Goal: Information Seeking & Learning: Learn about a topic

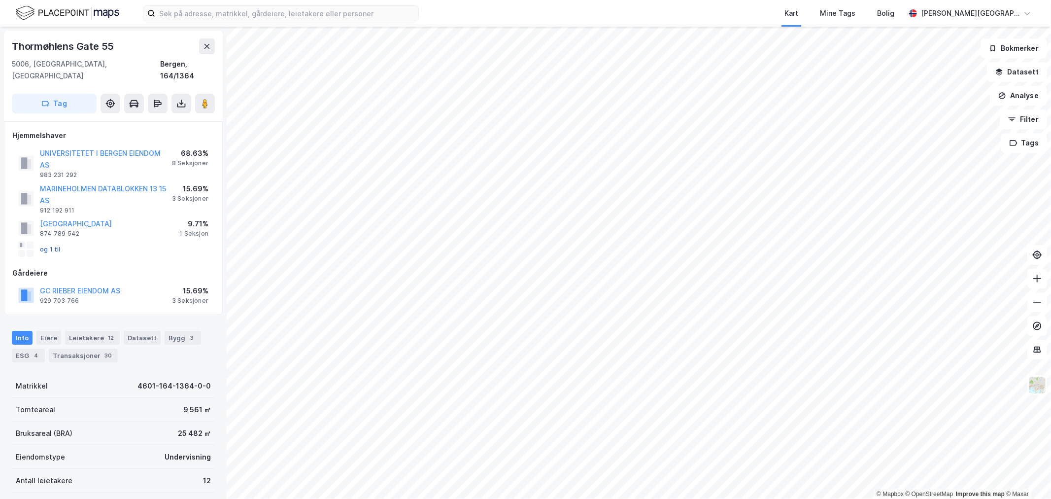
click at [0, 0] on button "og 1 til" at bounding box center [0, 0] width 0 height 0
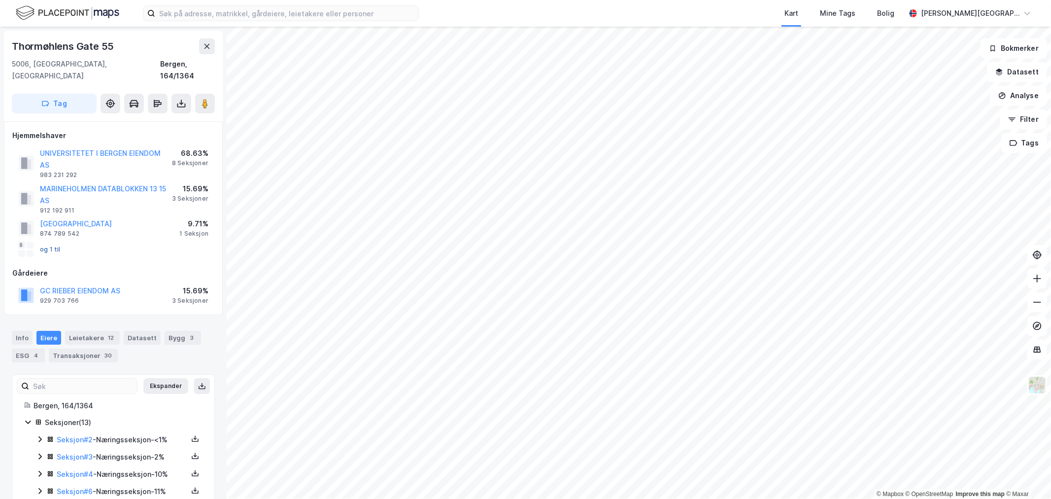
click at [0, 0] on button "og 1 til" at bounding box center [0, 0] width 0 height 0
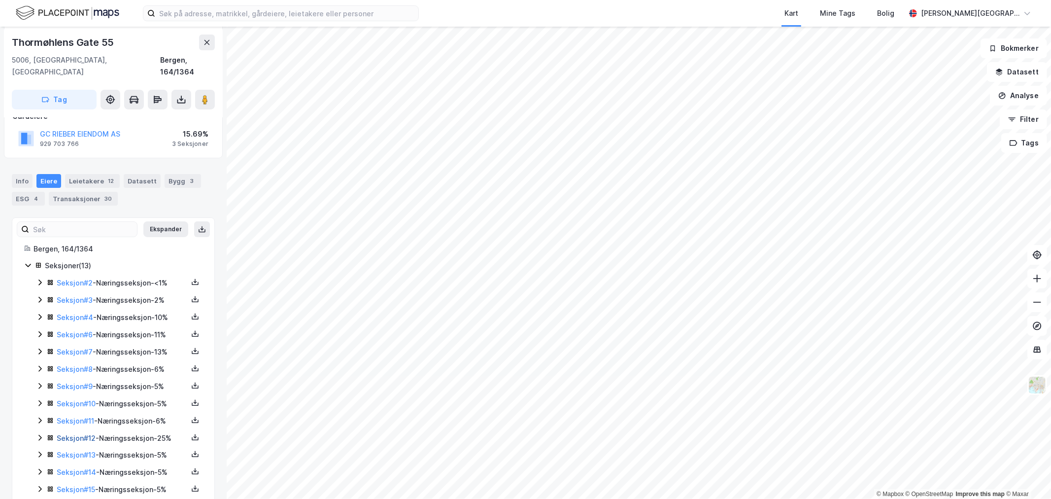
click at [87, 434] on link "Seksjon # 12" at bounding box center [76, 438] width 39 height 8
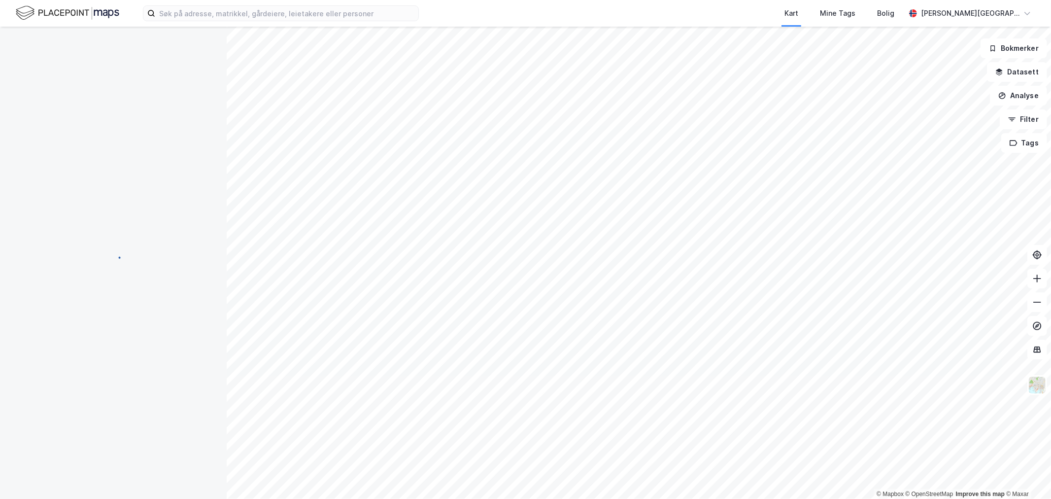
scroll to position [32, 0]
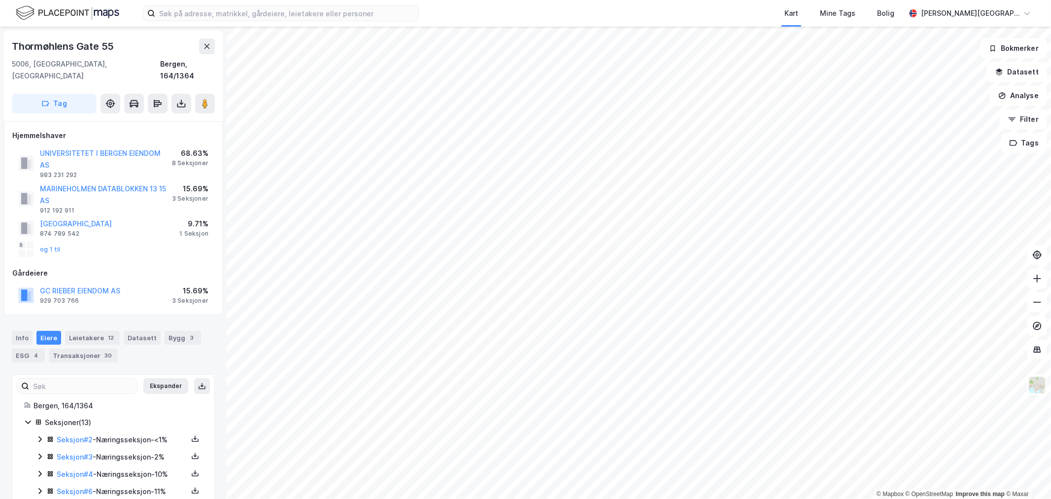
scroll to position [157, 0]
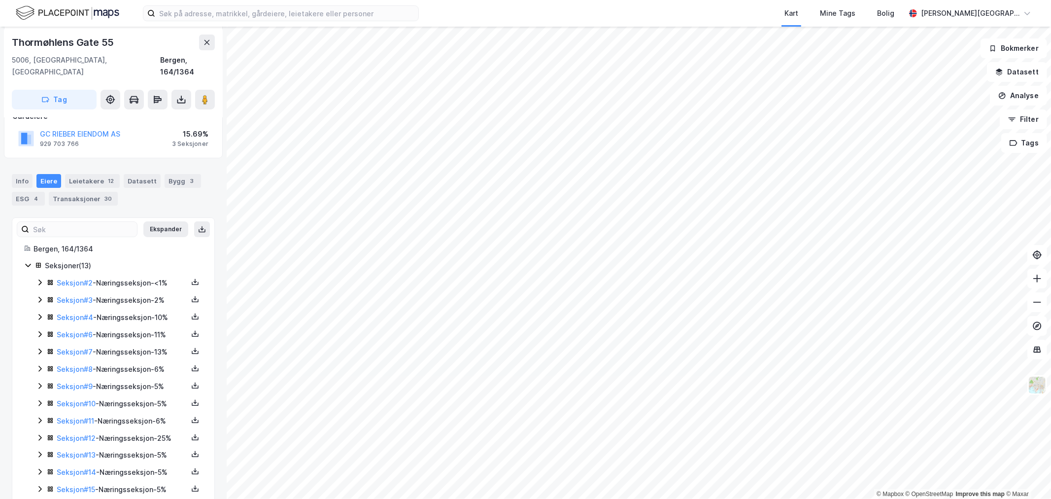
click at [41, 434] on icon at bounding box center [40, 438] width 8 height 8
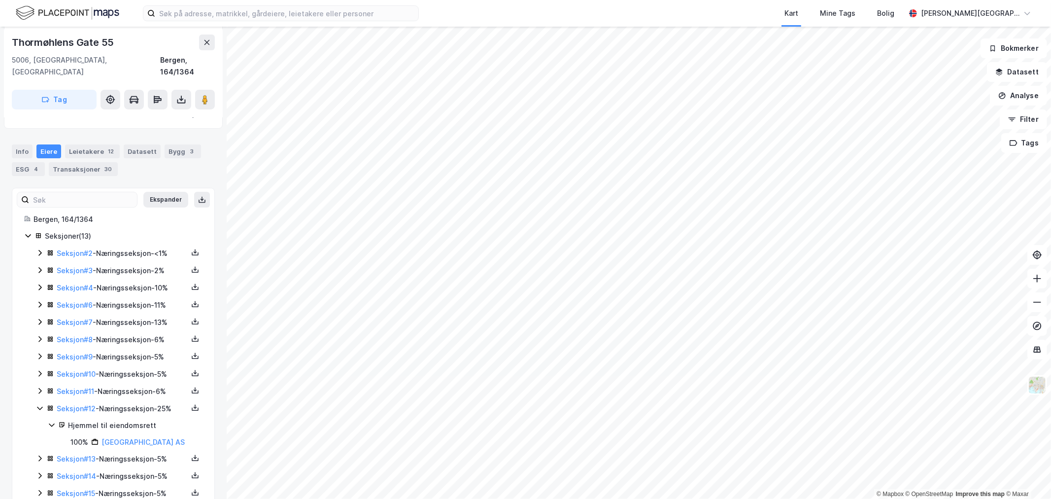
scroll to position [202, 0]
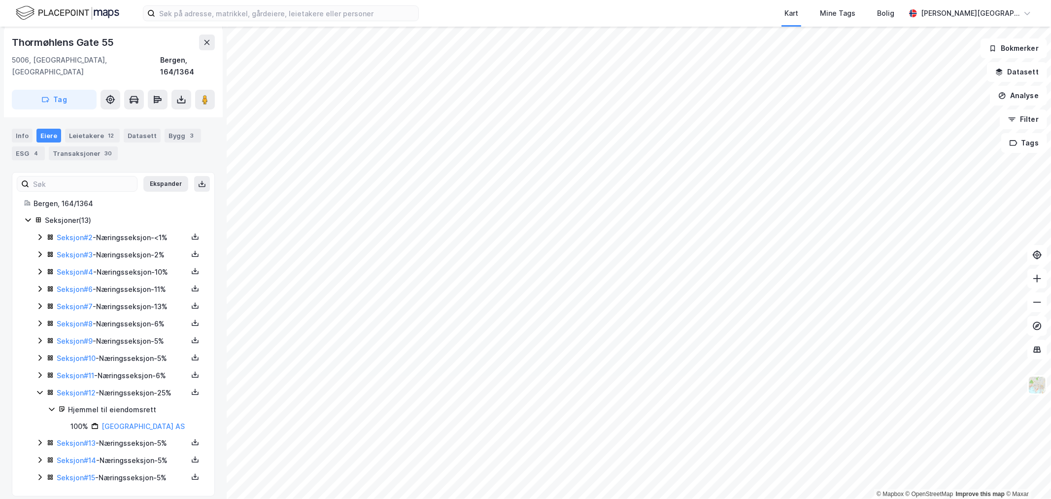
click at [37, 439] on icon at bounding box center [40, 443] width 8 height 8
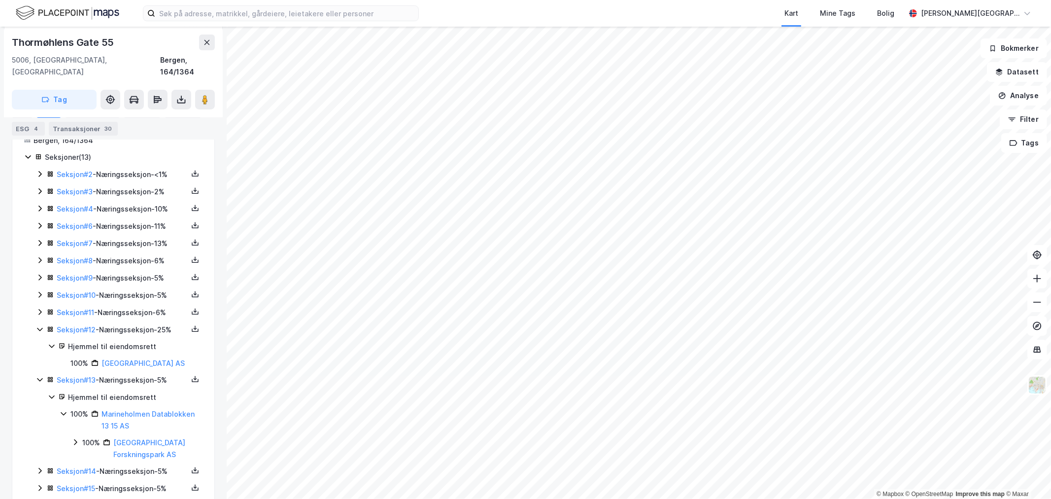
scroll to position [276, 0]
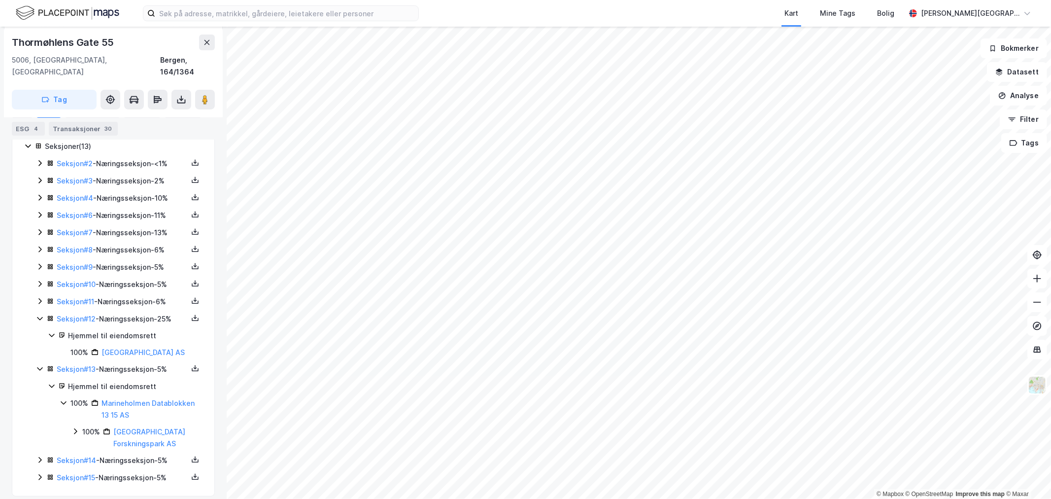
click at [37, 456] on icon at bounding box center [40, 460] width 8 height 8
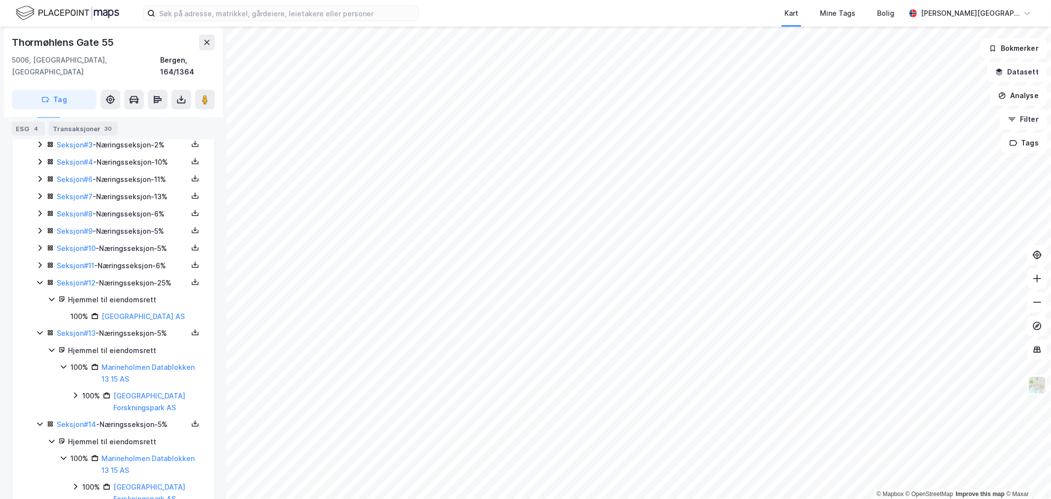
scroll to position [350, 0]
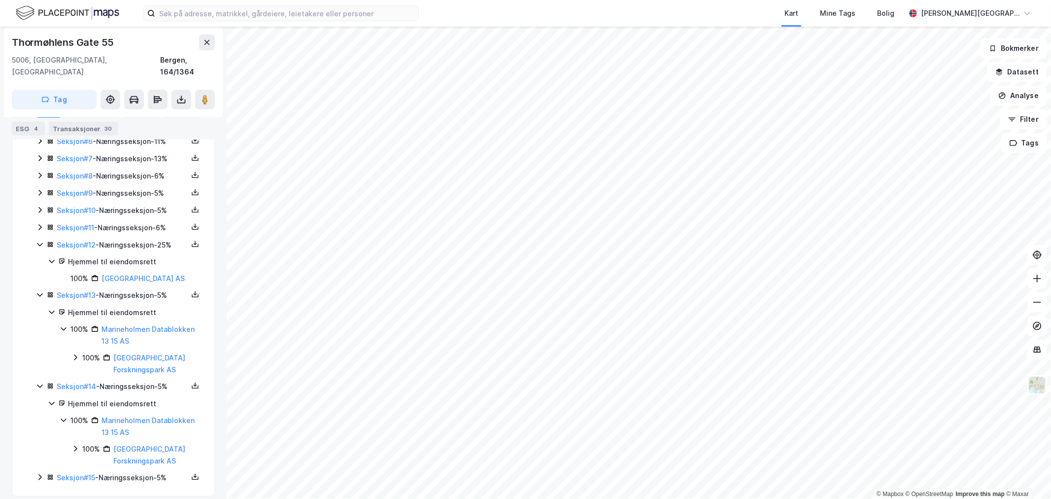
click at [40, 473] on icon at bounding box center [40, 477] width 8 height 8
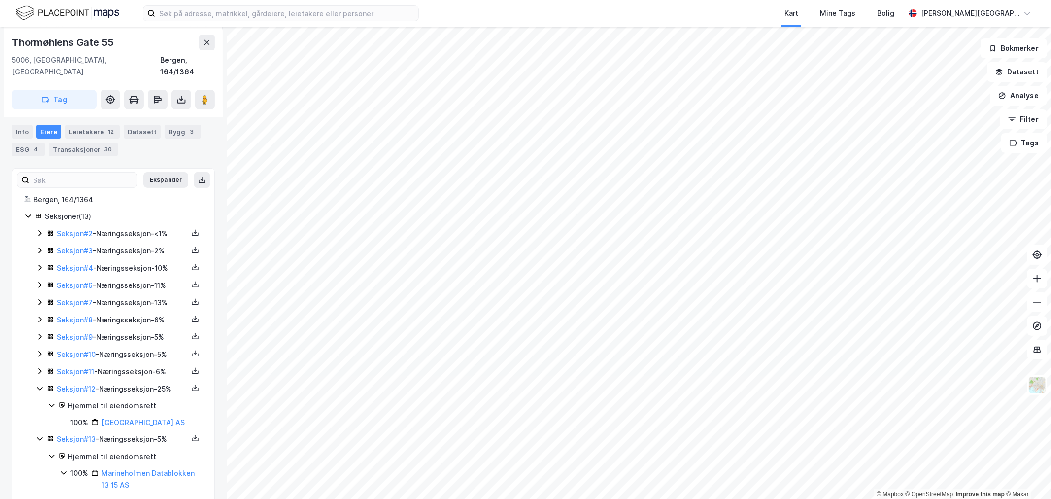
scroll to position [205, 0]
click at [41, 369] on icon at bounding box center [40, 373] width 8 height 8
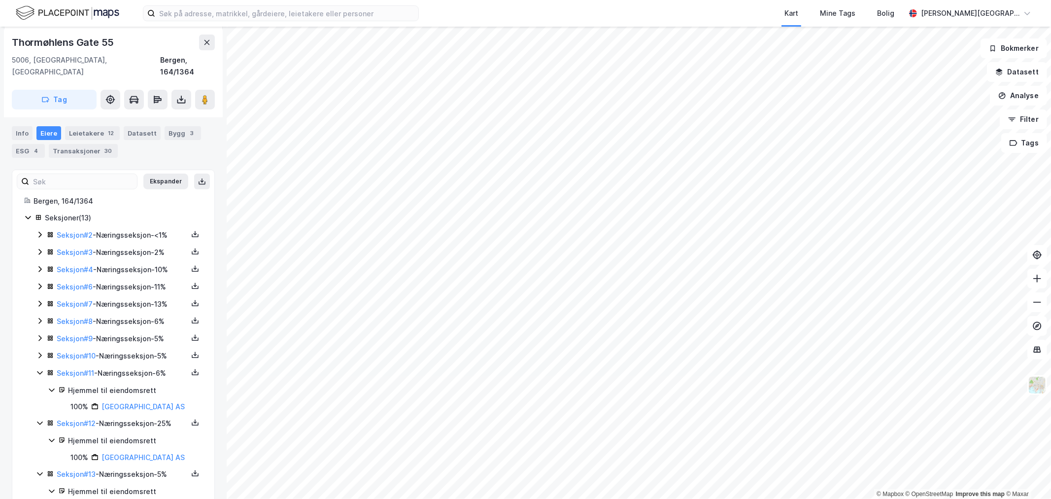
click at [39, 352] on icon at bounding box center [39, 355] width 3 height 6
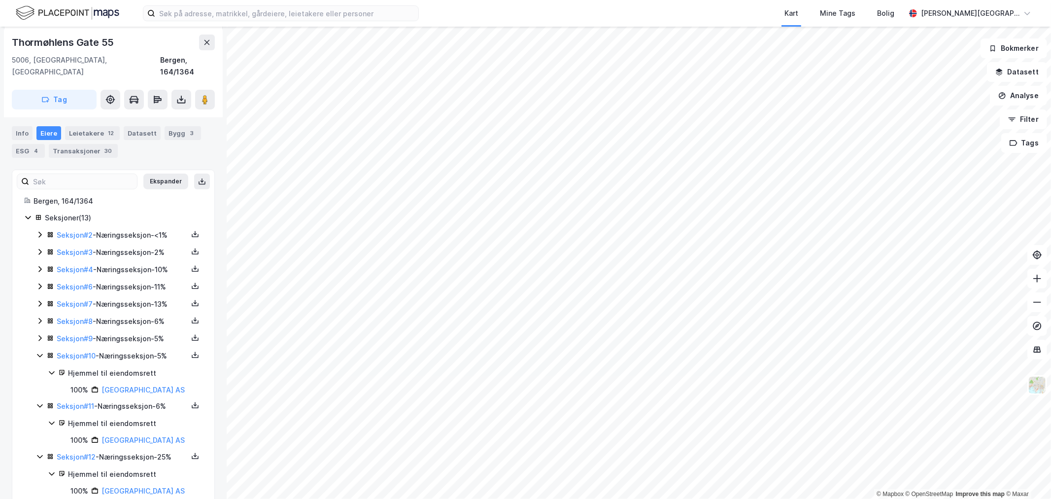
click at [39, 334] on icon at bounding box center [40, 338] width 8 height 8
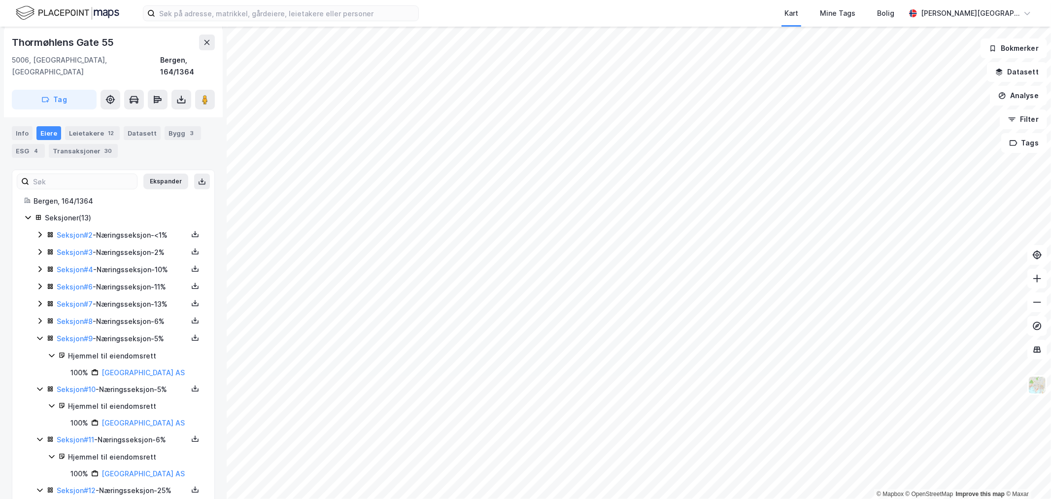
click at [40, 318] on icon at bounding box center [39, 321] width 3 height 6
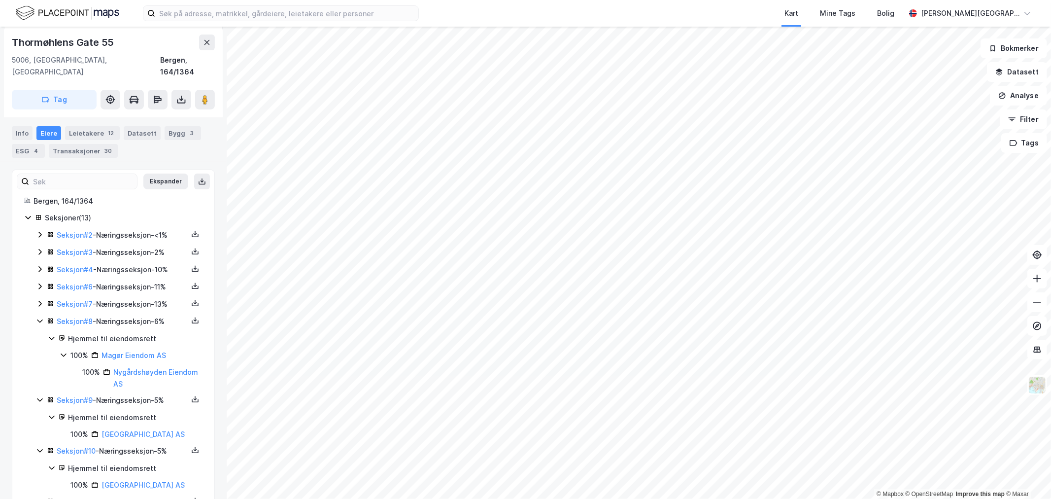
click at [40, 300] on icon at bounding box center [40, 304] width 8 height 8
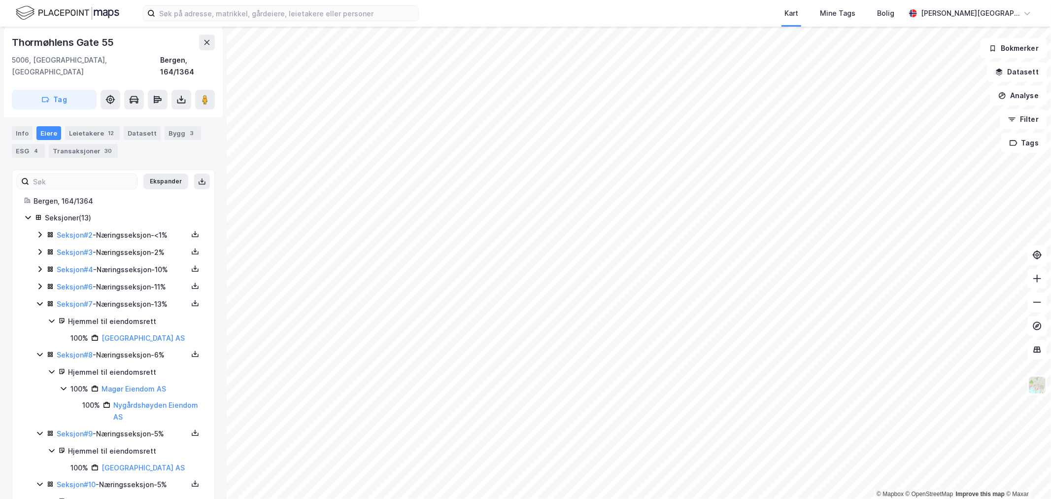
click at [39, 283] on icon at bounding box center [39, 286] width 3 height 6
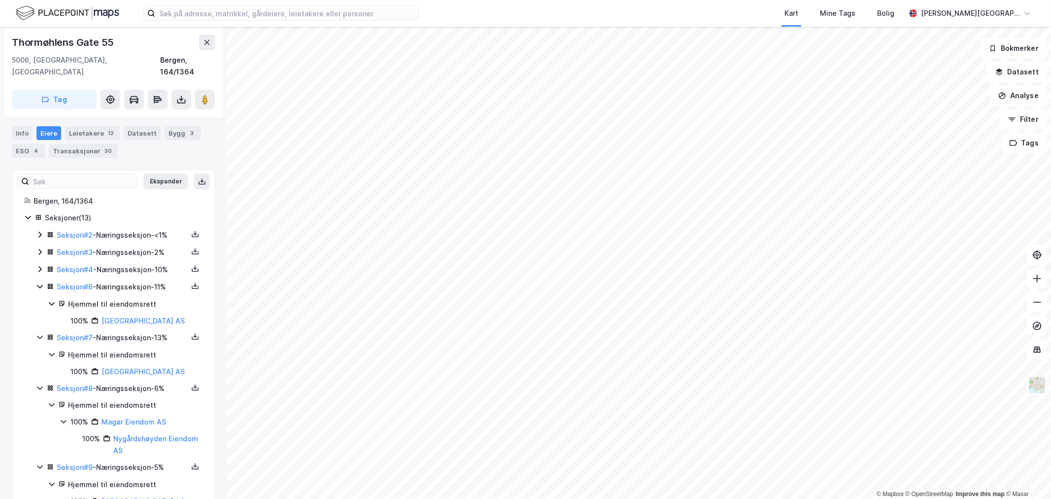
click at [37, 265] on icon at bounding box center [40, 269] width 8 height 8
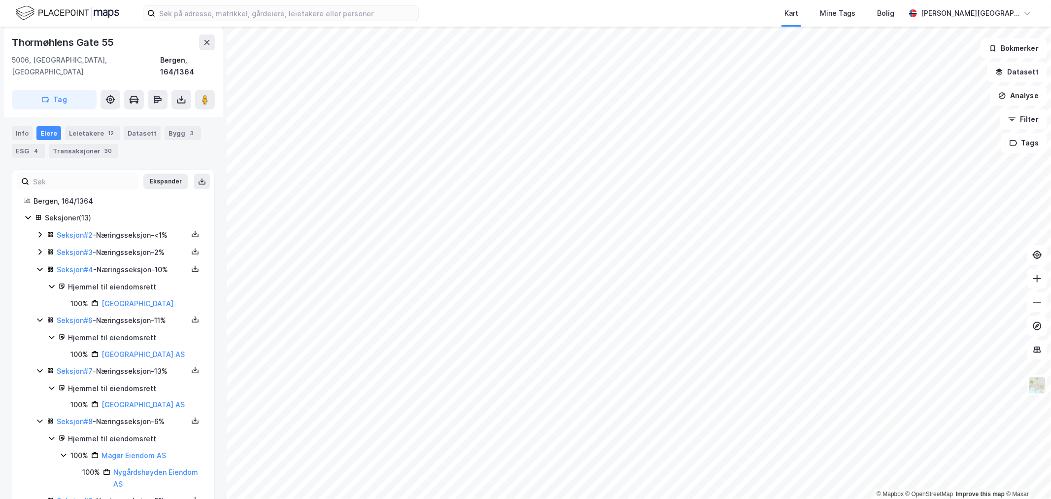
click at [37, 248] on icon at bounding box center [40, 252] width 8 height 8
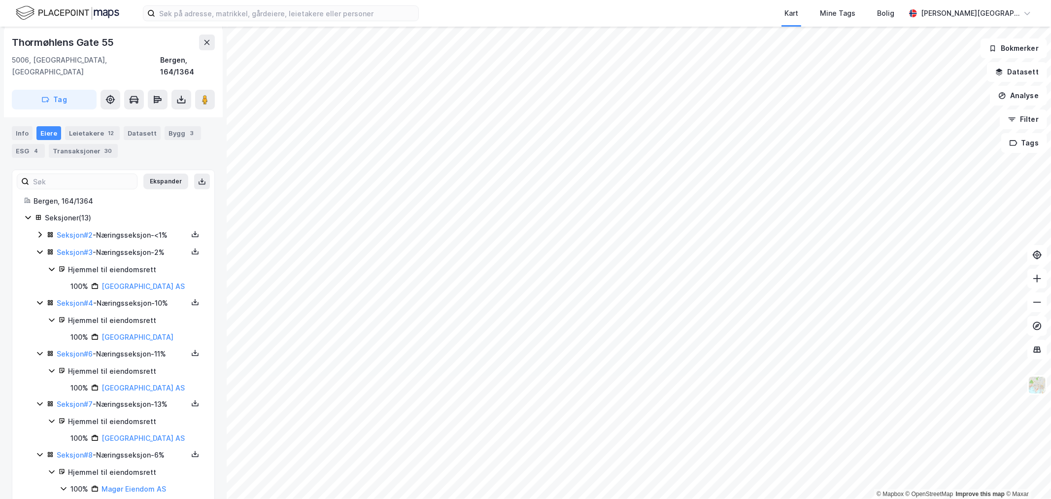
click at [37, 231] on icon at bounding box center [40, 235] width 8 height 8
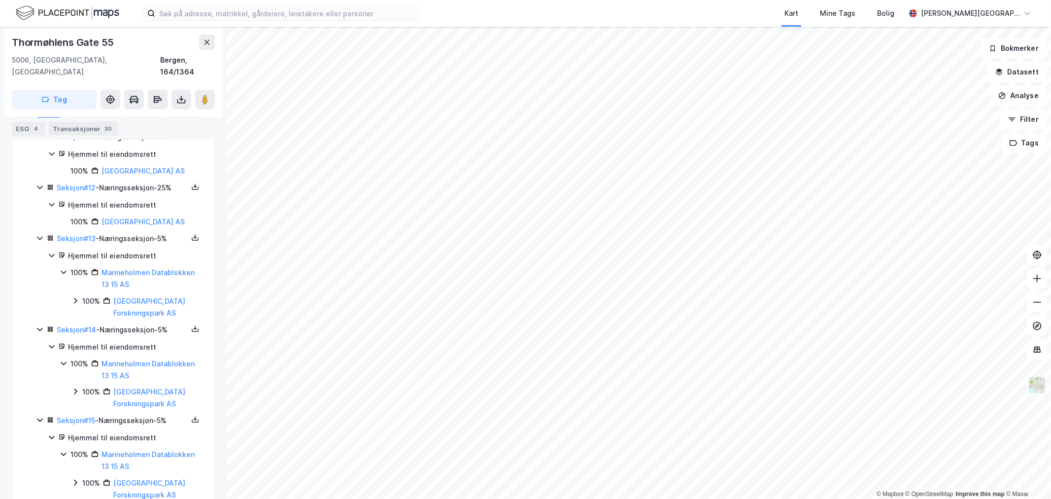
scroll to position [838, 0]
